Goal: Task Accomplishment & Management: Manage account settings

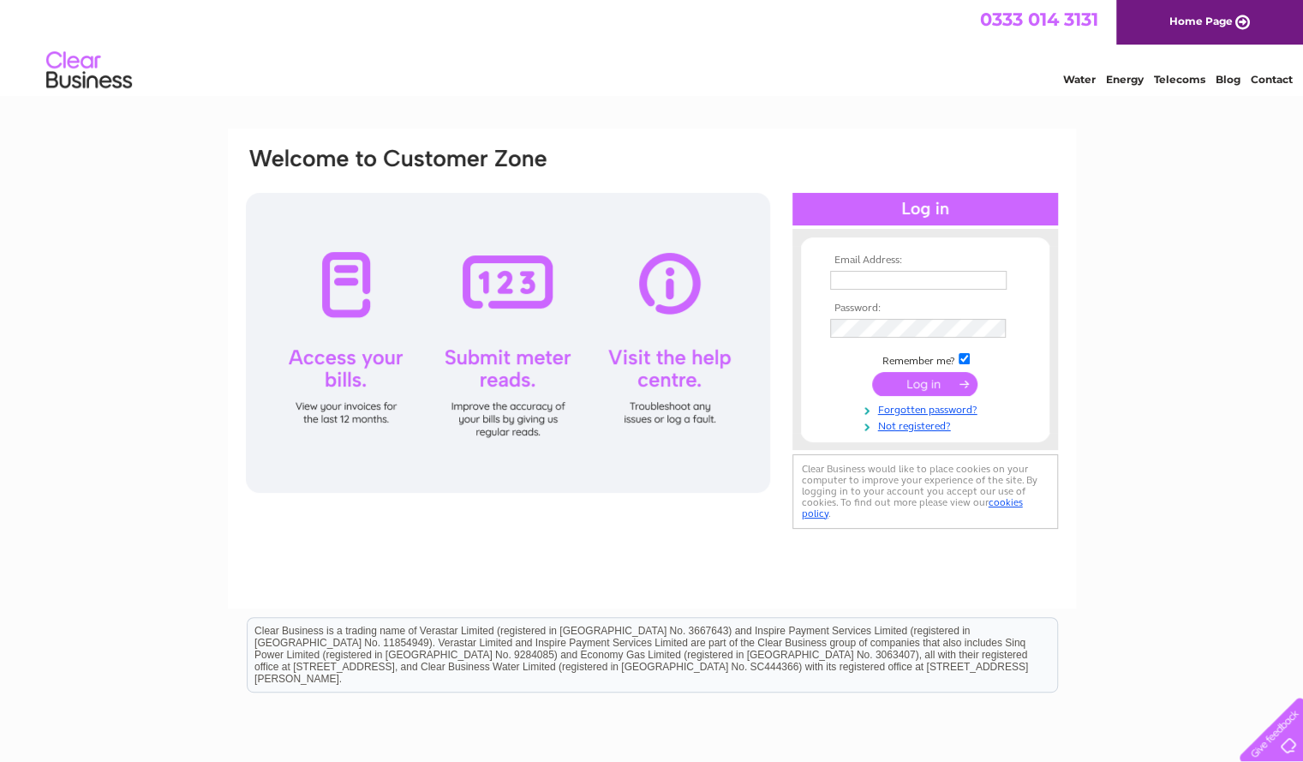
click at [846, 277] on input "text" at bounding box center [918, 280] width 176 height 19
type input "sarahjrobbins@outlook.com"
click at [924, 384] on input "submit" at bounding box center [924, 384] width 105 height 24
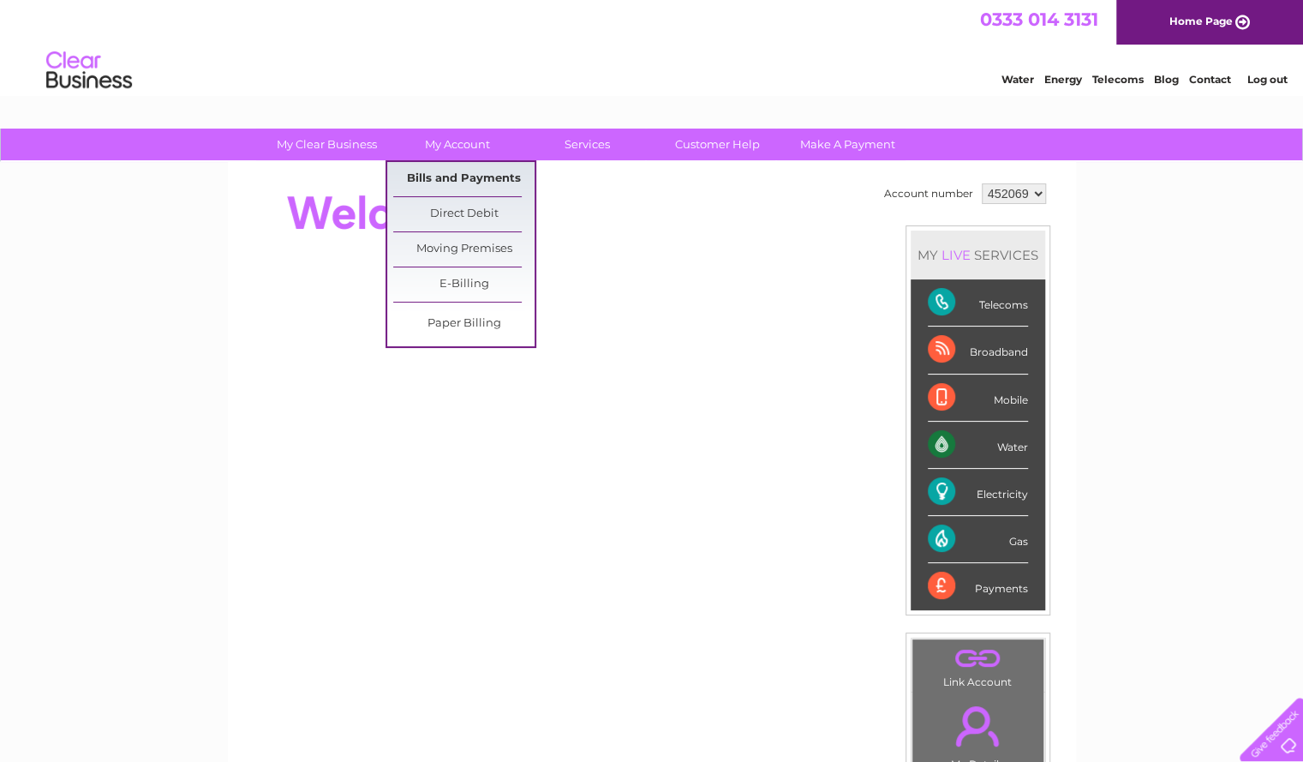
click at [470, 171] on link "Bills and Payments" at bounding box center [463, 179] width 141 height 34
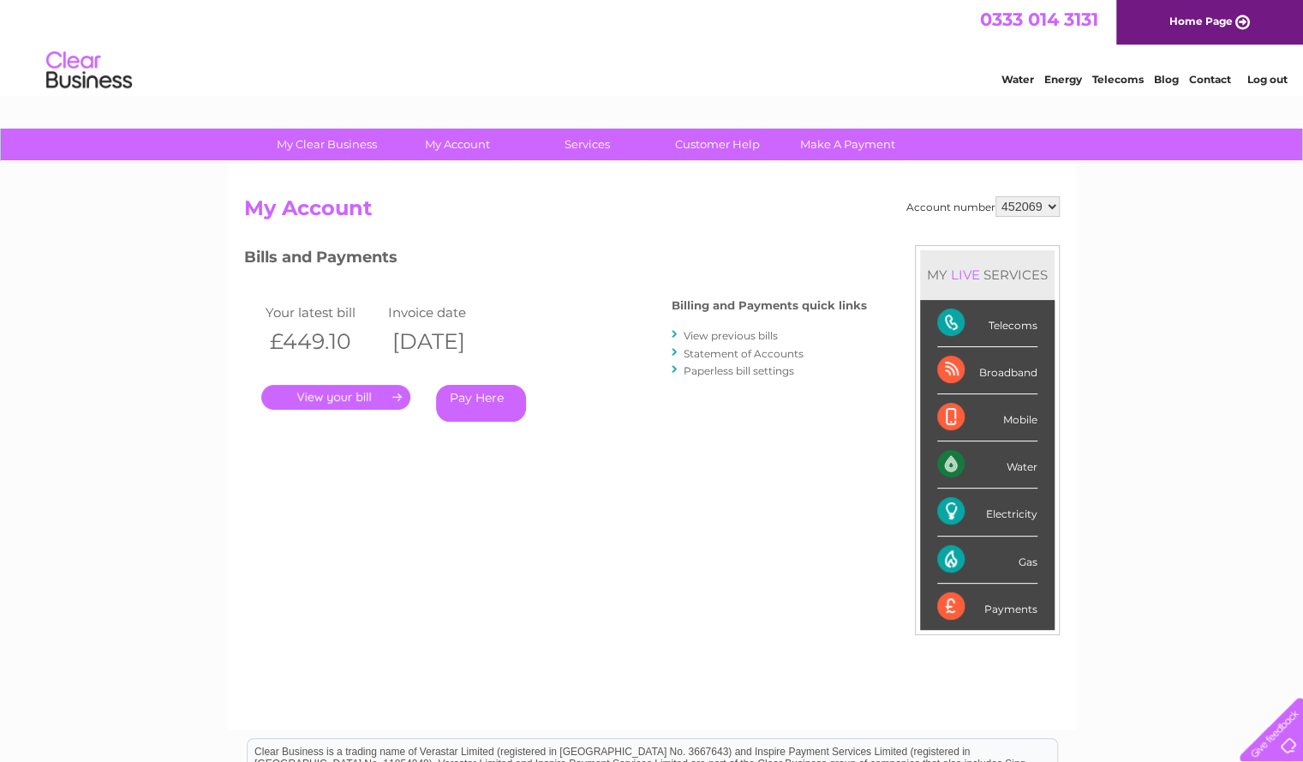
click at [343, 396] on link "." at bounding box center [335, 397] width 149 height 25
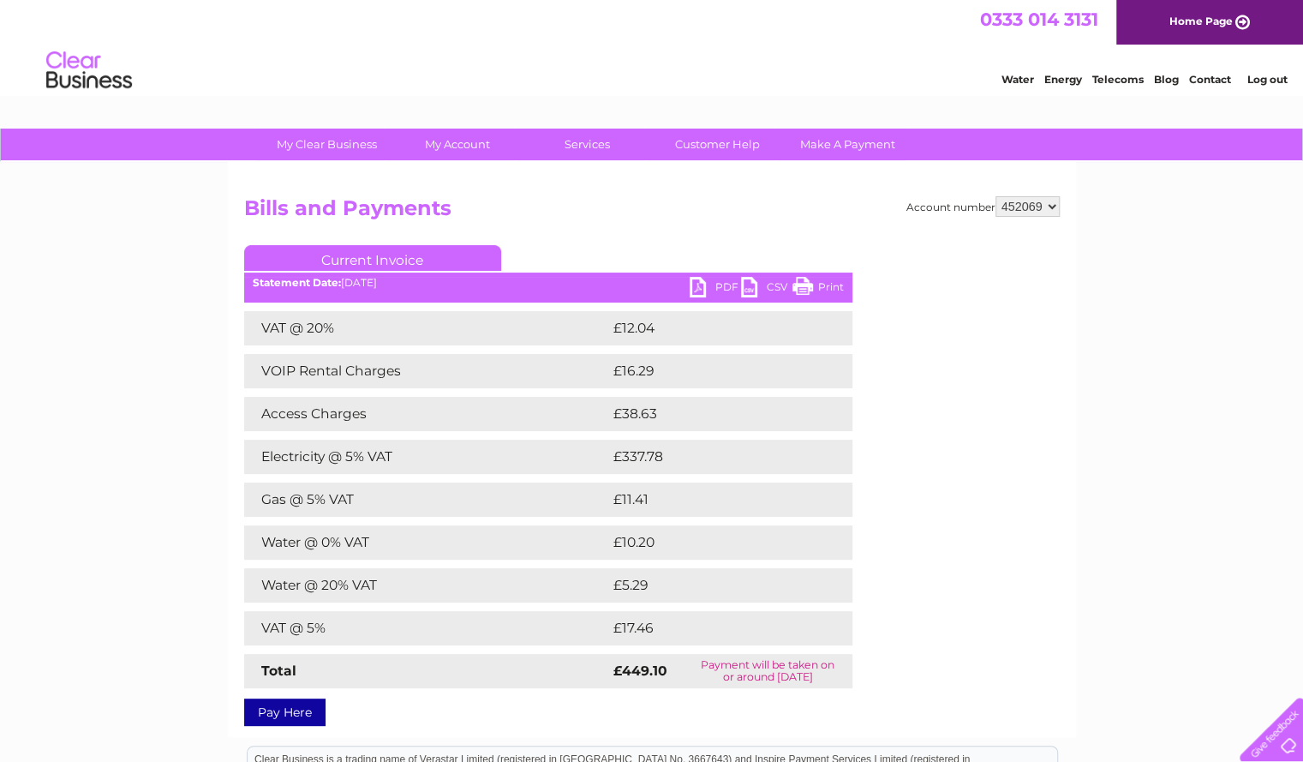
click at [704, 287] on link "PDF" at bounding box center [715, 289] width 51 height 25
